Goal: Book appointment/travel/reservation

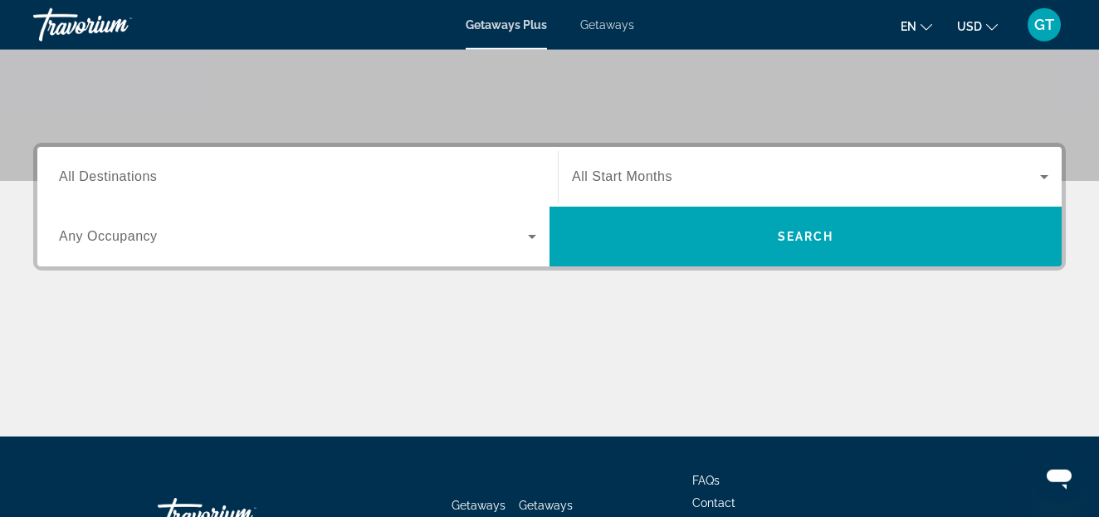
scroll to position [339, 0]
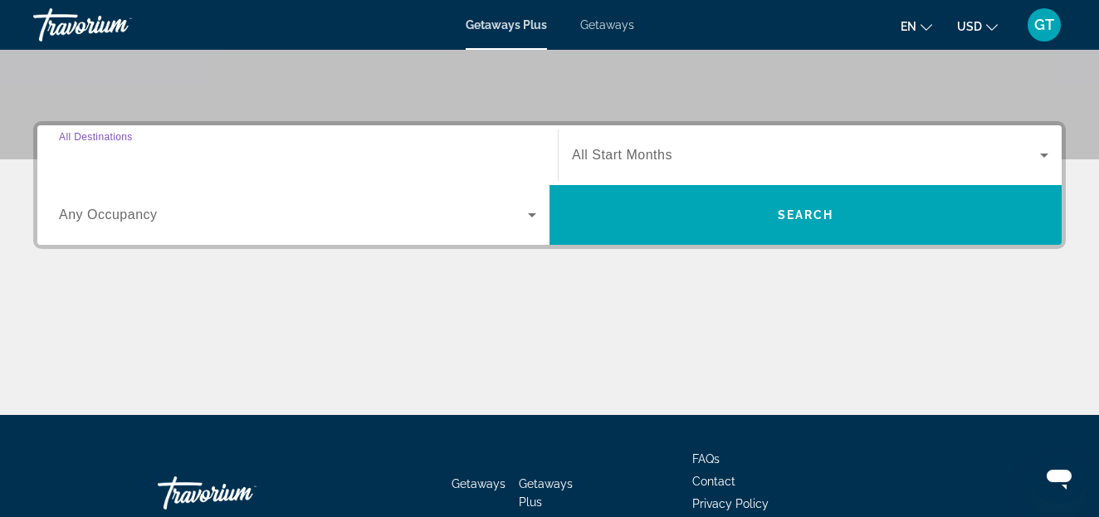
click at [163, 154] on input "Destination All Destinations" at bounding box center [297, 156] width 477 height 20
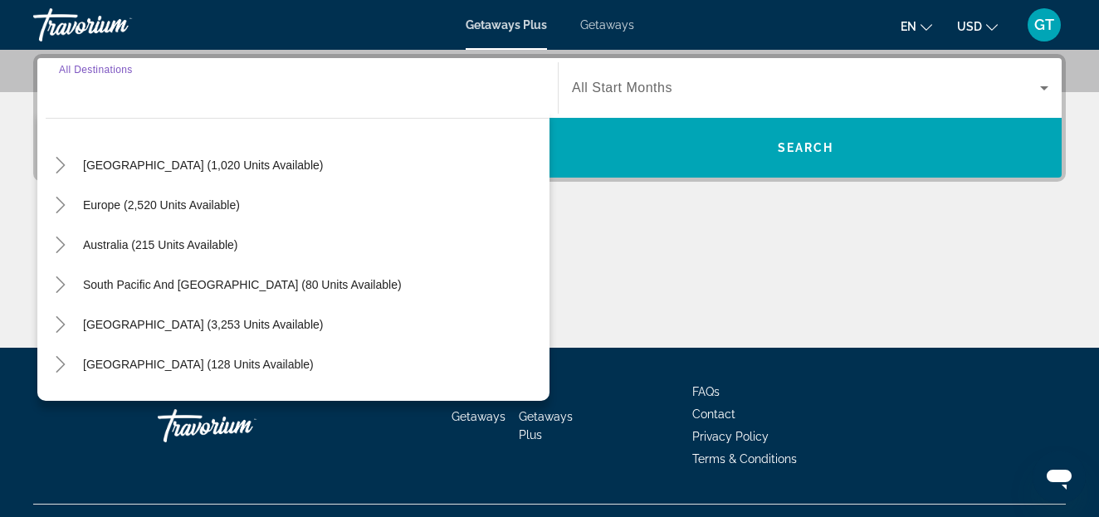
scroll to position [80, 0]
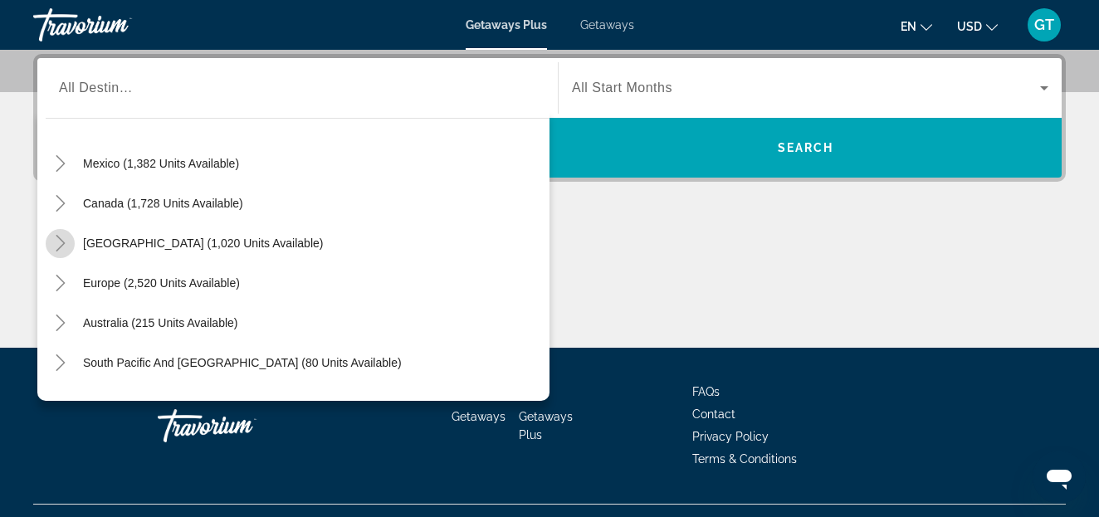
click at [59, 239] on icon "Toggle Caribbean & Atlantic Islands (1,020 units available)" at bounding box center [60, 243] width 17 height 17
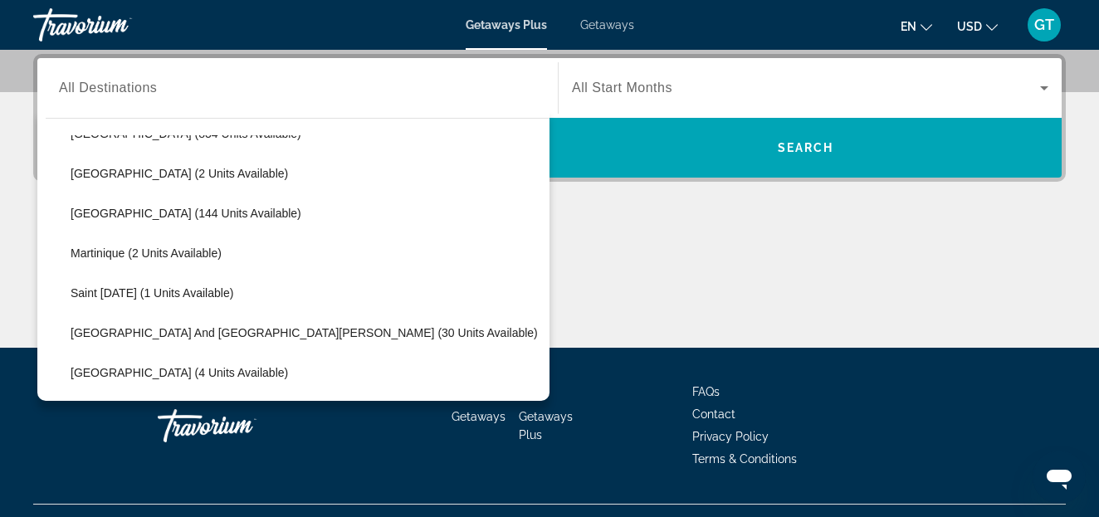
scroll to position [0, 0]
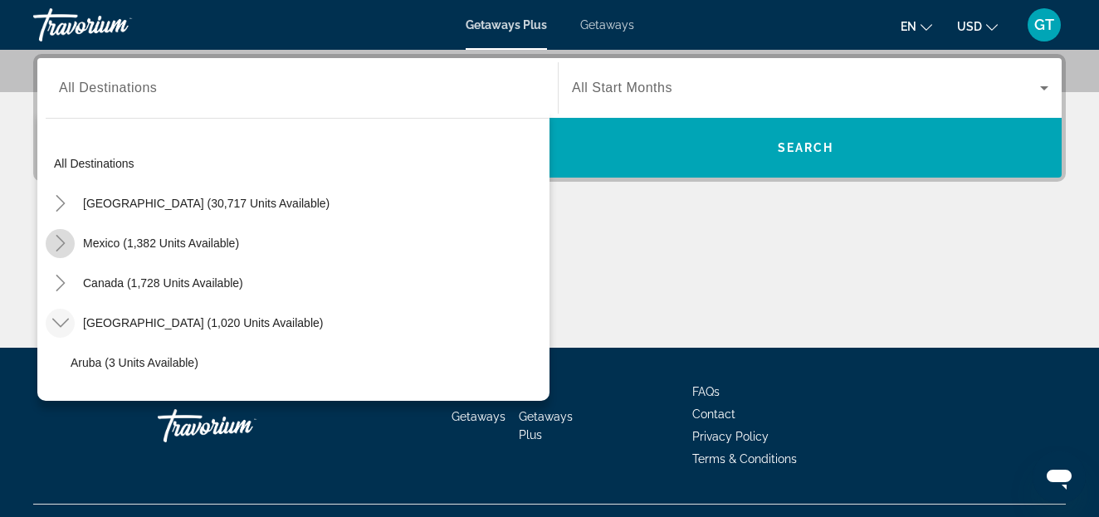
click at [64, 242] on icon "Toggle Mexico (1,382 units available)" at bounding box center [60, 243] width 9 height 17
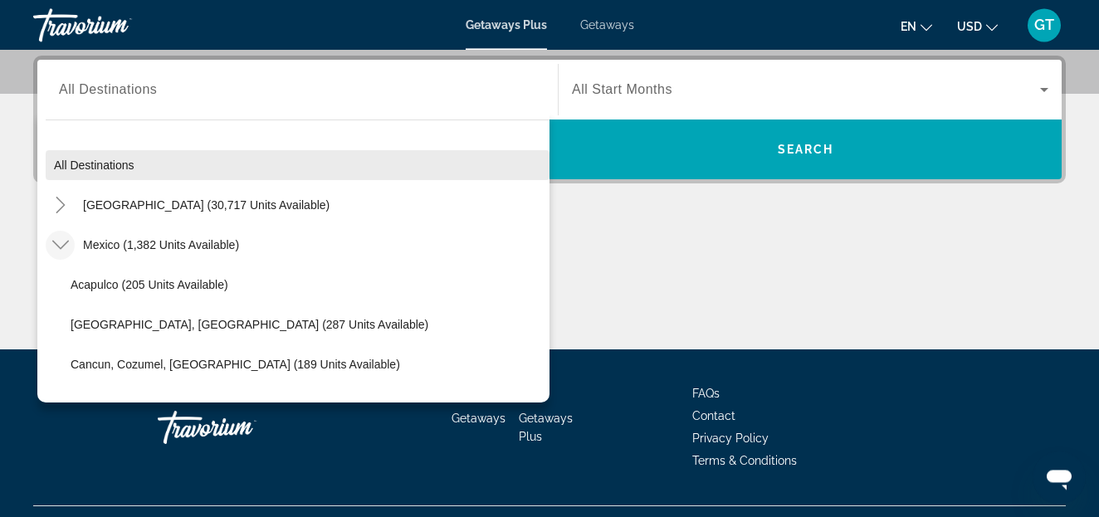
scroll to position [406, 0]
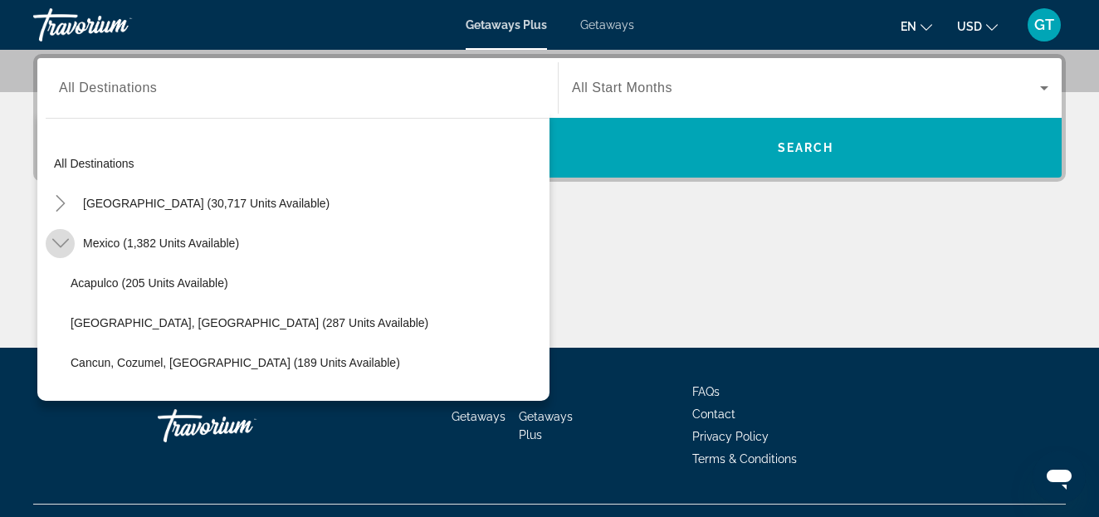
click at [57, 244] on icon "Toggle Mexico (1,382 units available)" at bounding box center [59, 243] width 17 height 9
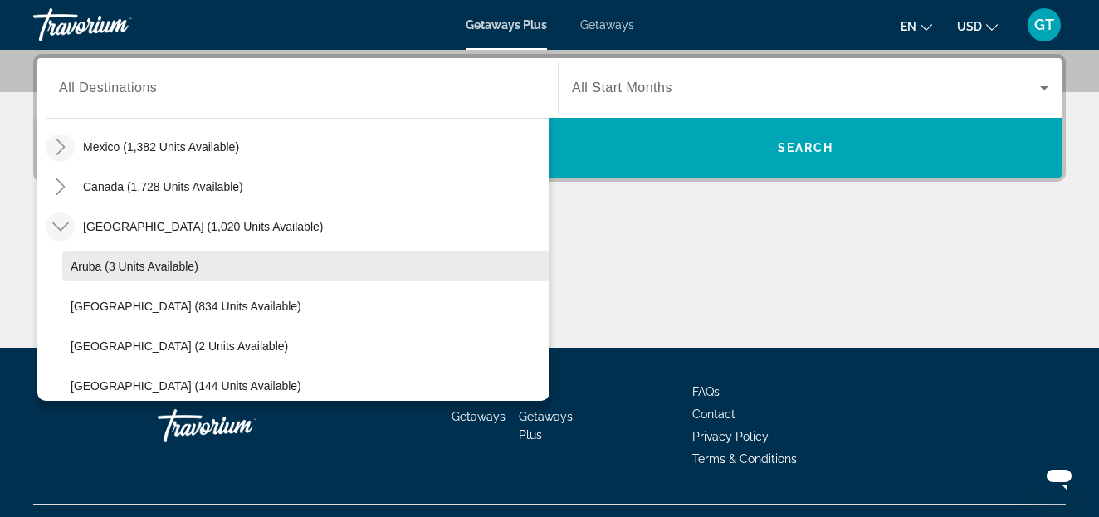
scroll to position [95, 0]
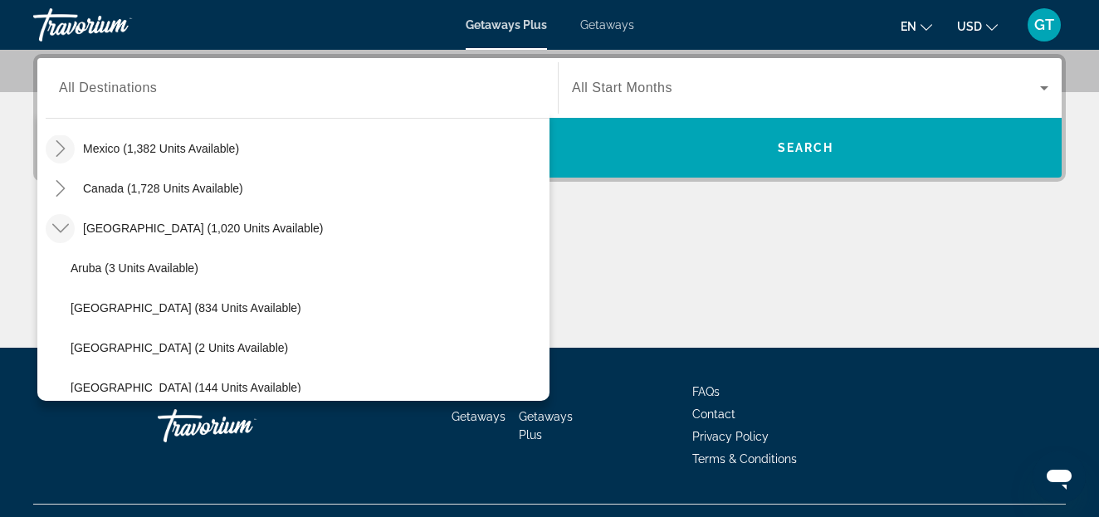
click at [65, 230] on icon "Toggle Caribbean & Atlantic Islands (1,020 units available)" at bounding box center [60, 228] width 17 height 17
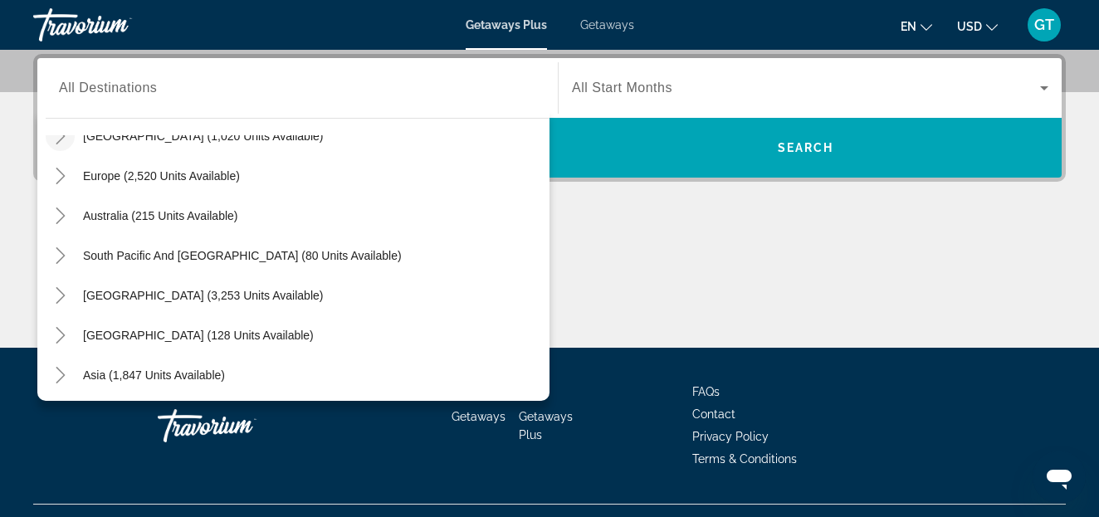
scroll to position [189, 0]
click at [61, 253] on icon "Toggle South Pacific and Oceania (80 units available)" at bounding box center [60, 253] width 17 height 17
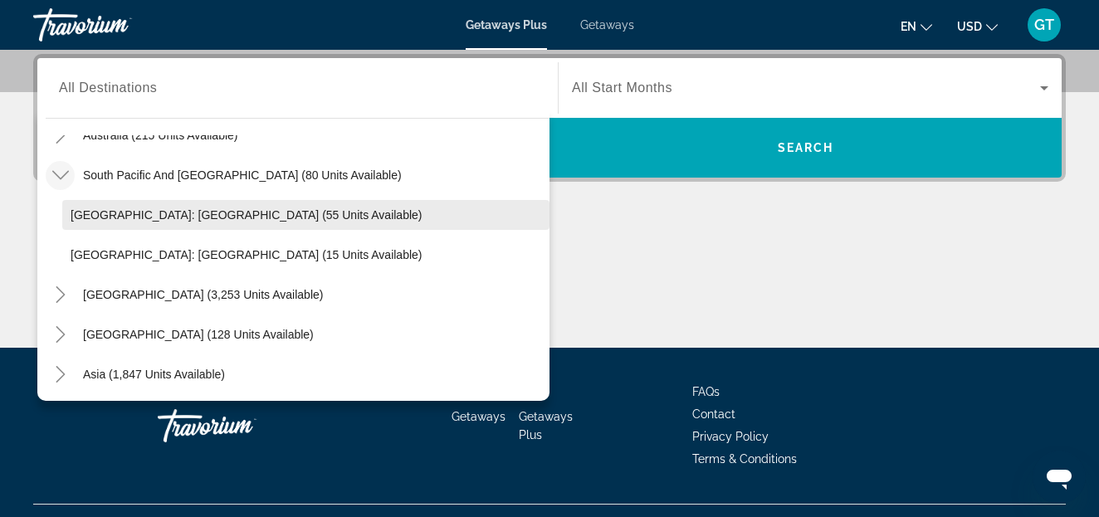
scroll to position [284, 0]
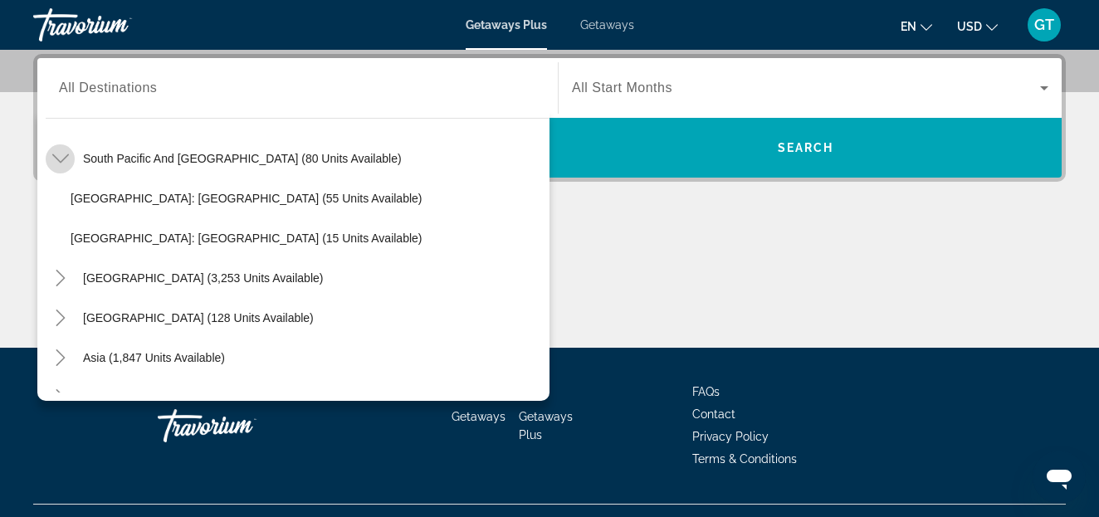
click at [56, 162] on icon "Toggle South Pacific and Oceania (80 units available)" at bounding box center [60, 158] width 17 height 17
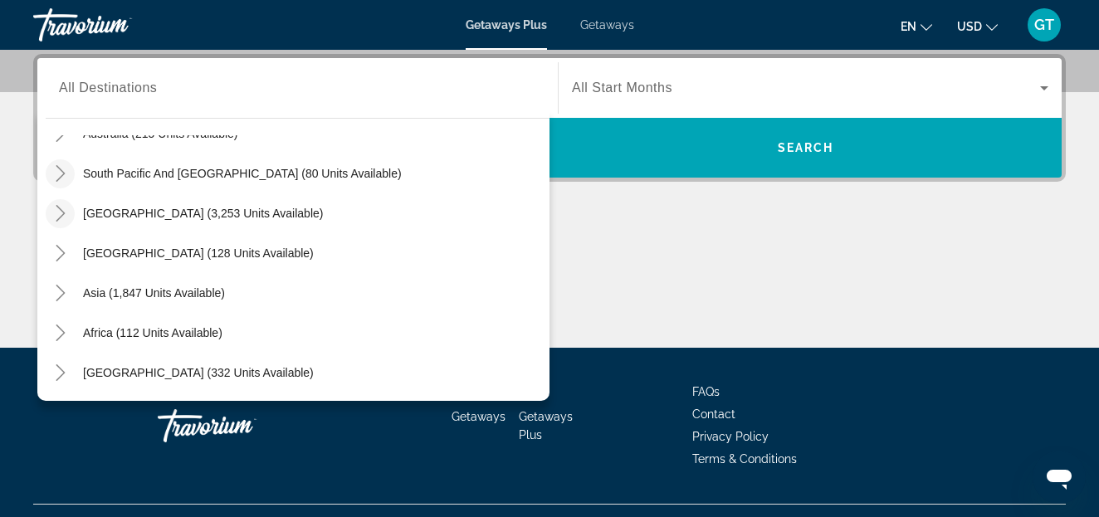
click at [65, 215] on icon "Toggle South America (3,253 units available)" at bounding box center [60, 213] width 17 height 17
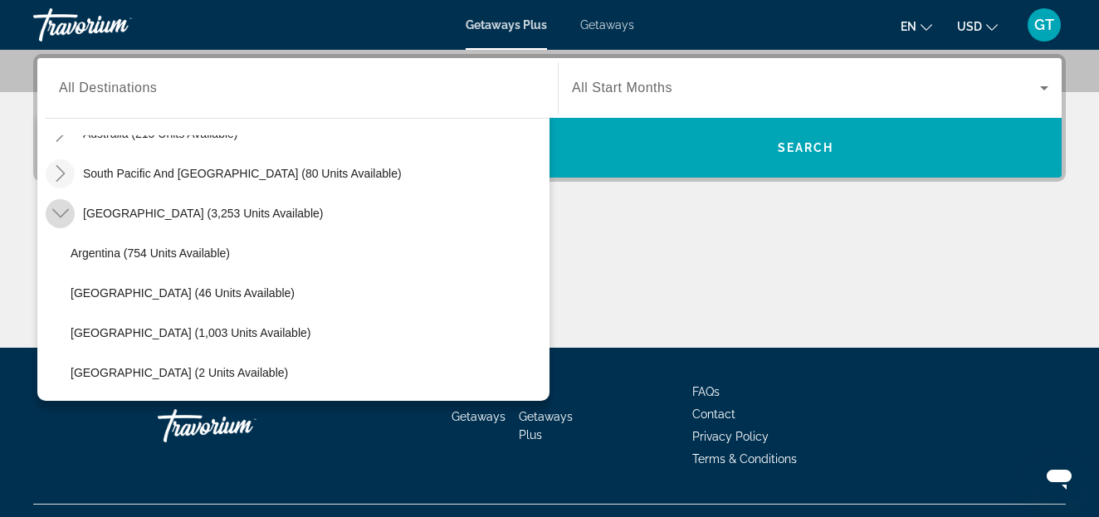
click at [58, 216] on icon "Toggle South America (3,253 units available)" at bounding box center [60, 213] width 17 height 17
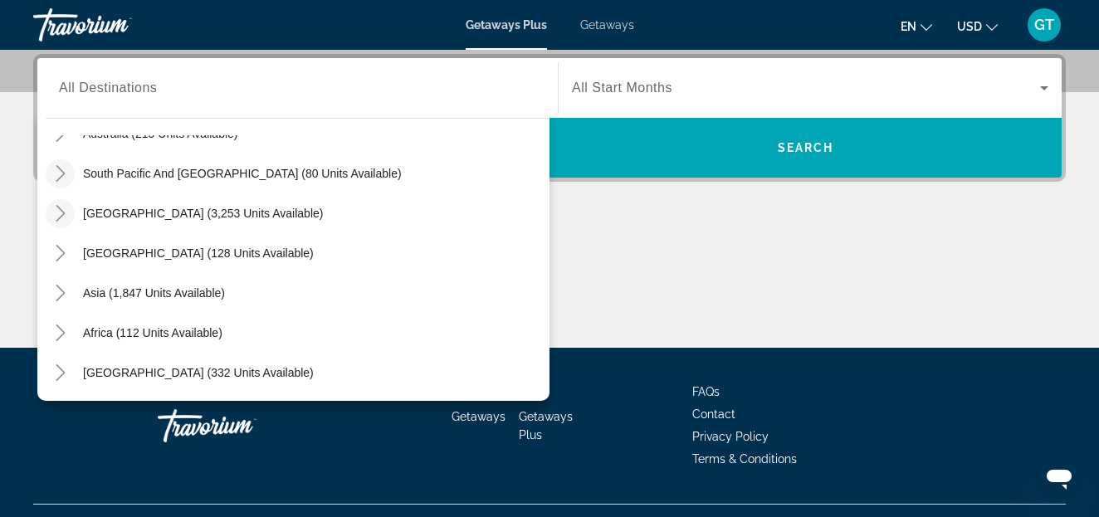
click at [691, 295] on div "Main content" at bounding box center [549, 285] width 1032 height 124
